Goal: Complete application form

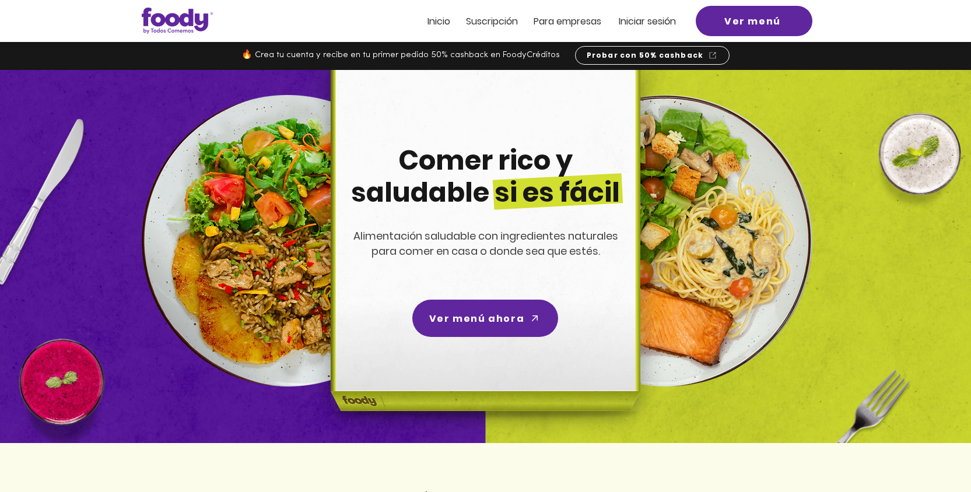
click at [567, 26] on span "ra empresas" at bounding box center [573, 21] width 57 height 13
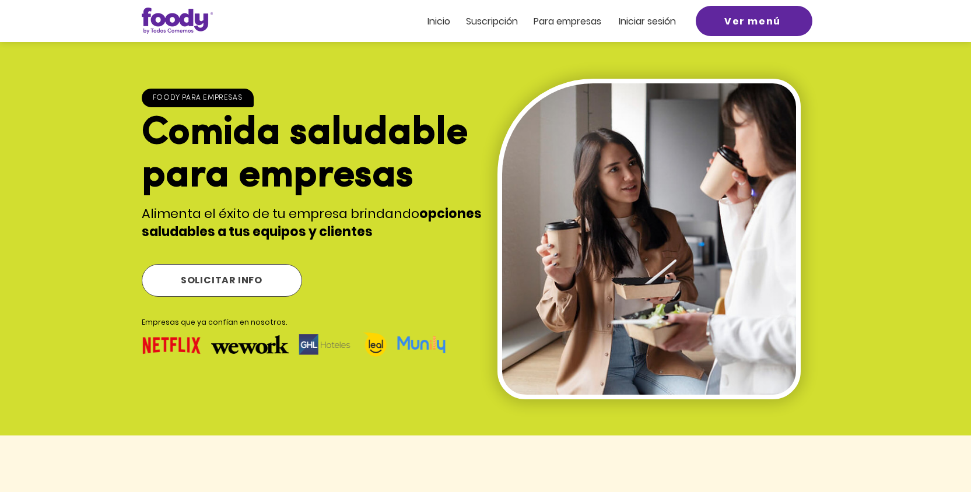
click at [225, 280] on span "SOLICITAR INFO" at bounding box center [222, 280] width 82 height 15
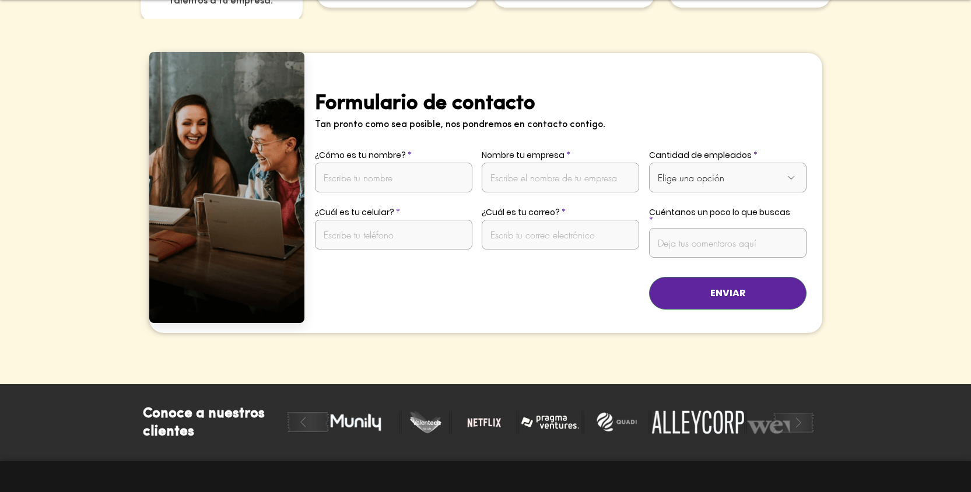
scroll to position [2299, 0]
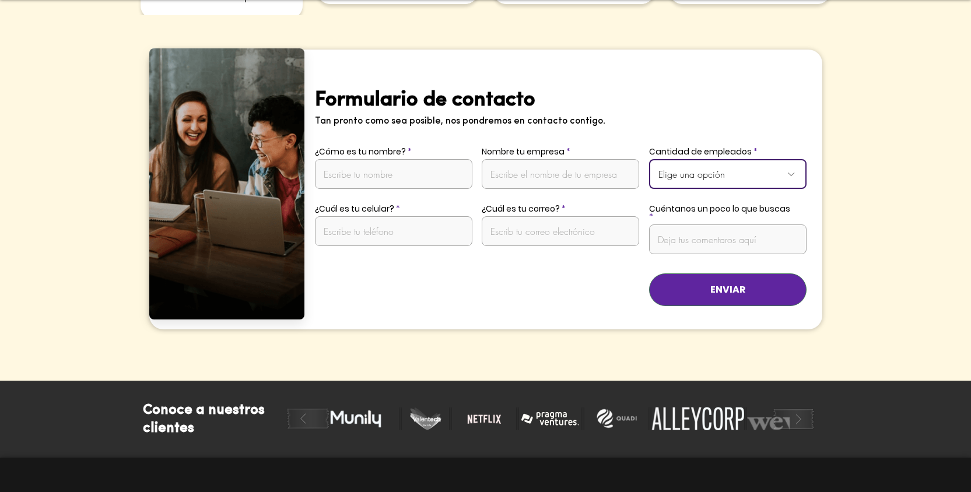
click at [697, 164] on select "Elige una opción De 1 a 10 empleados De 11 a 20 empleados De 21 a 50 empleados …" at bounding box center [727, 174] width 157 height 30
click at [428, 159] on input "¿Cómo es tu nombre?" at bounding box center [393, 174] width 157 height 30
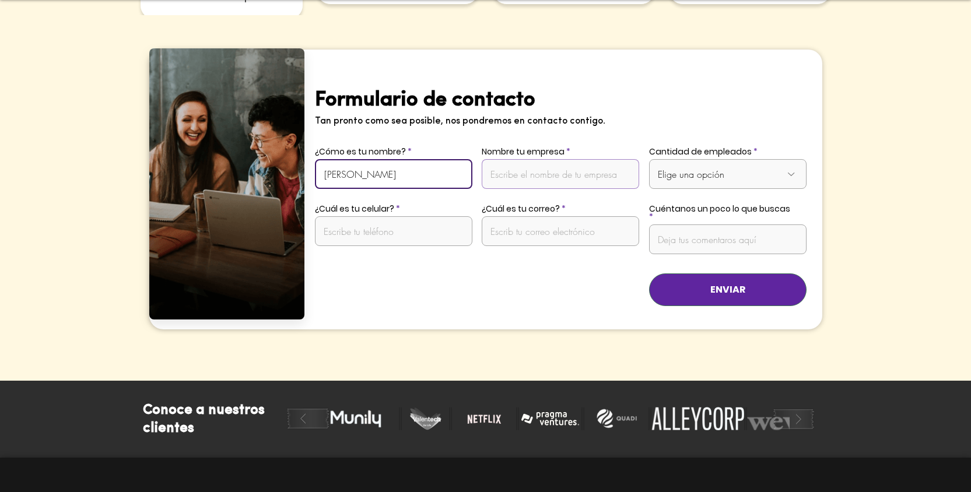
type input "JHOAN CASTANEDA"
click at [578, 166] on input "Nombre tu empresa" at bounding box center [560, 174] width 157 height 30
type input "TOMALO"
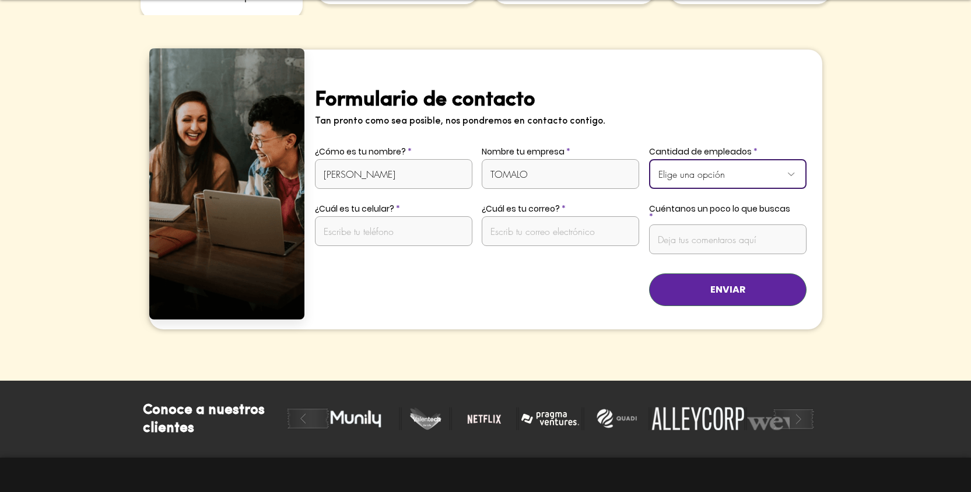
click at [694, 162] on select "Elige una opción De 1 a 10 empleados De 11 a 20 empleados De 21 a 50 empleados …" at bounding box center [727, 174] width 157 height 30
select select "Más de 50 empleados"
click at [649, 159] on select "Elige una opción De 1 a 10 empleados De 11 a 20 empleados De 21 a 50 empleados …" at bounding box center [727, 174] width 157 height 30
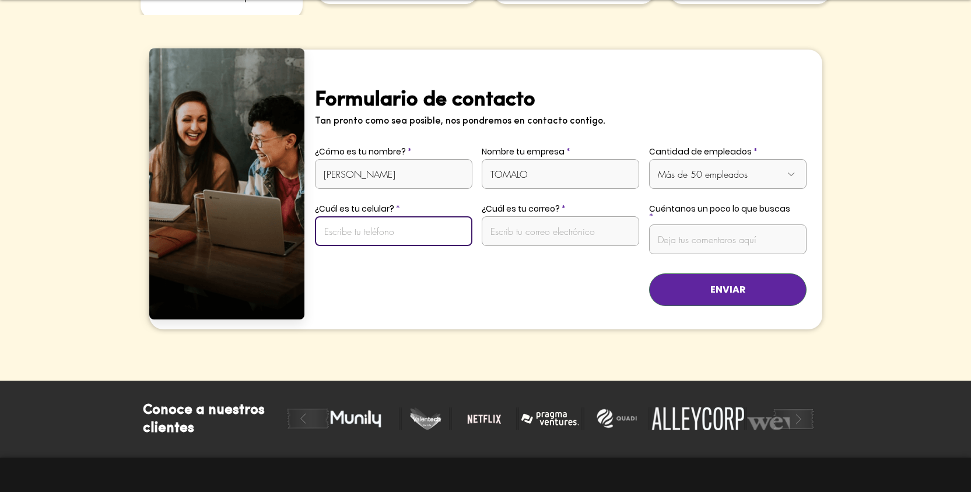
click at [374, 218] on input "¿Cuál es tu celular?" at bounding box center [393, 231] width 157 height 30
type input "3156117559"
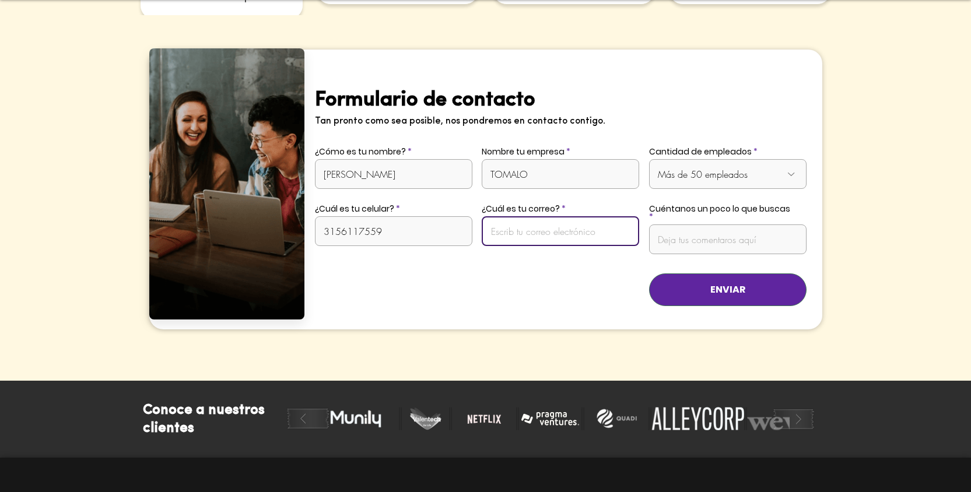
click at [544, 216] on input "¿Cuál es tu correo?" at bounding box center [560, 231] width 157 height 30
type input "jhoan.castaneda.a@gmail.com"
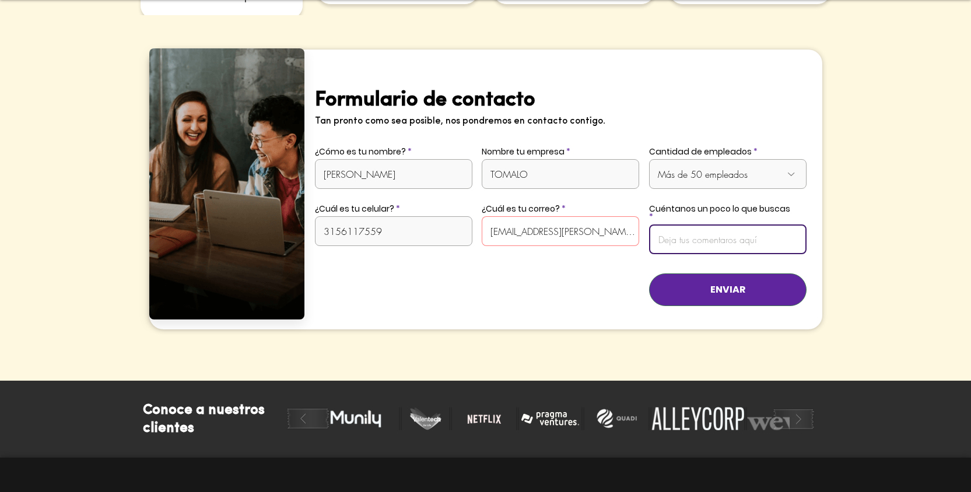
click at [690, 224] on input "Cuéntanos un poco lo que buscas" at bounding box center [727, 239] width 157 height 30
click at [728, 224] on input "Tenemos una serie de micromercados, instalados en la recepcion del algunbos edi…" at bounding box center [727, 239] width 157 height 30
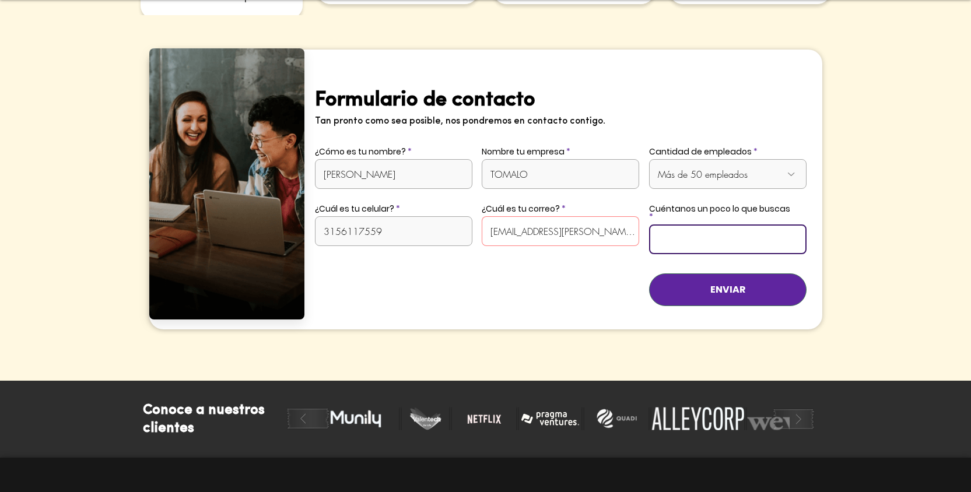
click at [728, 224] on input "Tenemos una serie de micromercados, instalados en la recepcion del algunbos edi…" at bounding box center [727, 239] width 157 height 30
type input "Tenemos una serie de micromercados, instalados en la recepcion del algunbos edi…"
click at [755, 224] on input "Tenemos una serie de micromercados, instalados en la recepcion del algunbos edi…" at bounding box center [727, 239] width 157 height 30
click at [757, 224] on input "Tenemos una serie de micromercados, instalados en la recepcion del algunbos edi…" at bounding box center [727, 239] width 157 height 30
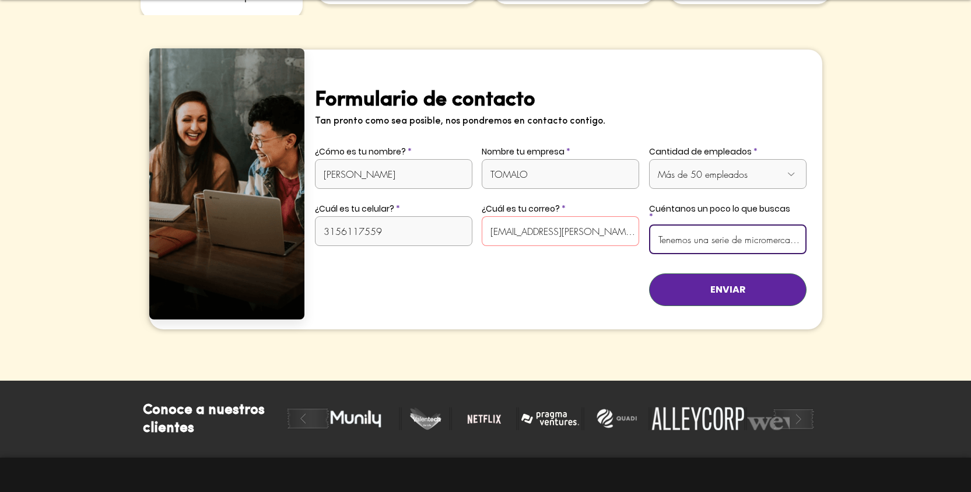
click at [757, 224] on input "Tenemos una serie de micromercados, instalados en la recepcion del algunbos edi…" at bounding box center [727, 239] width 157 height 30
paste input "Disponemos de micromercados instalados en las recepciones de diversos edificios…"
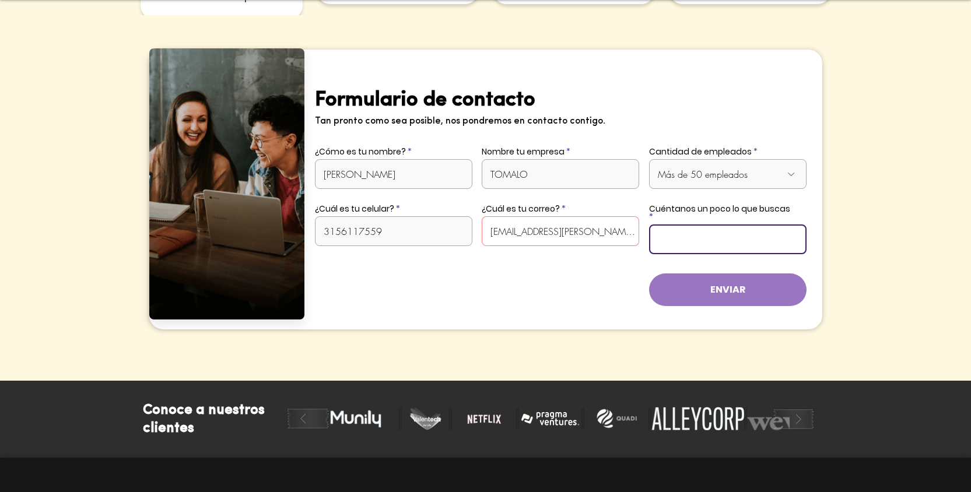
type input "Disponemos de micromercados instalados en las recepciones de diversos edificios…"
click at [712, 275] on button "ENVIAR" at bounding box center [727, 289] width 157 height 33
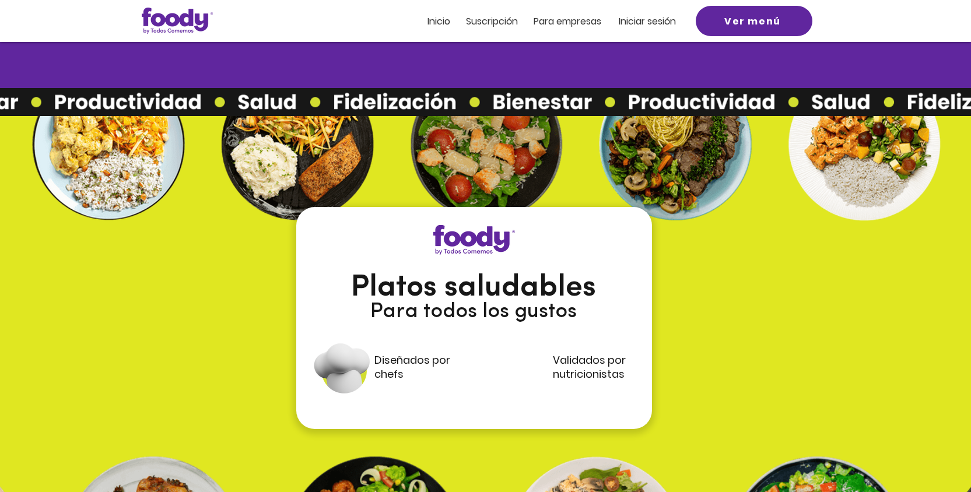
scroll to position [1075, 0]
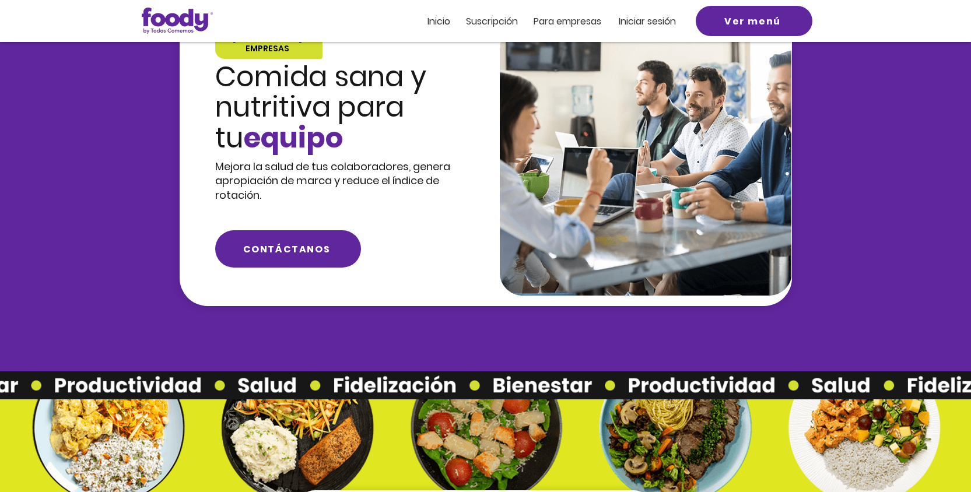
click at [448, 22] on span "Inicio" at bounding box center [438, 21] width 23 height 13
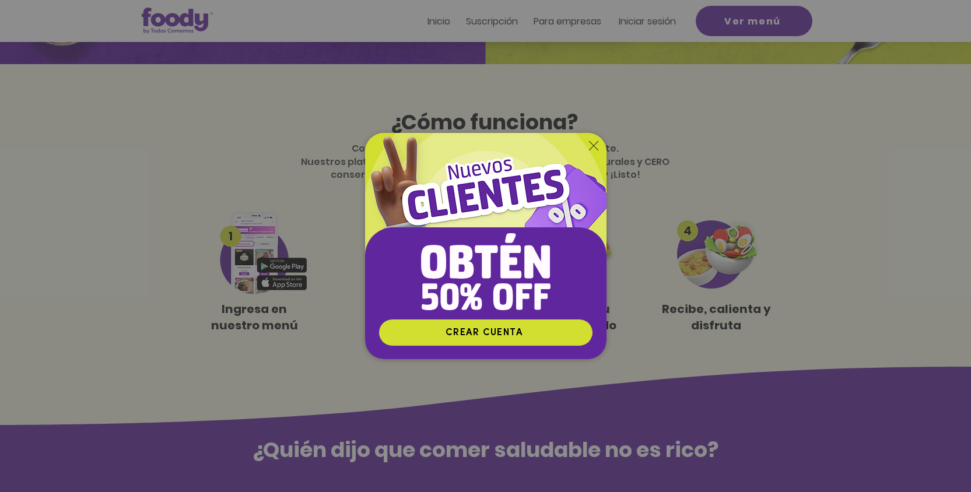
click at [592, 146] on icon "Volver al sitio" at bounding box center [593, 145] width 9 height 9
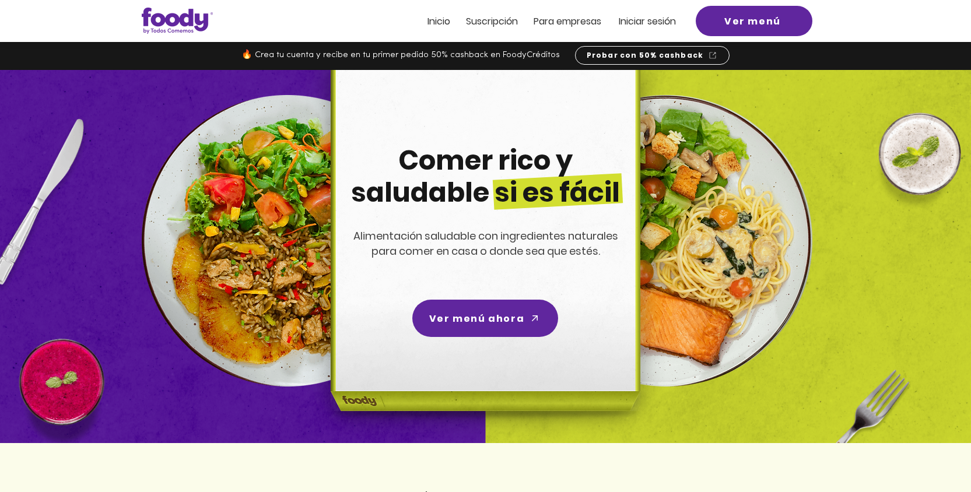
scroll to position [379, 0]
